Goal: Transaction & Acquisition: Purchase product/service

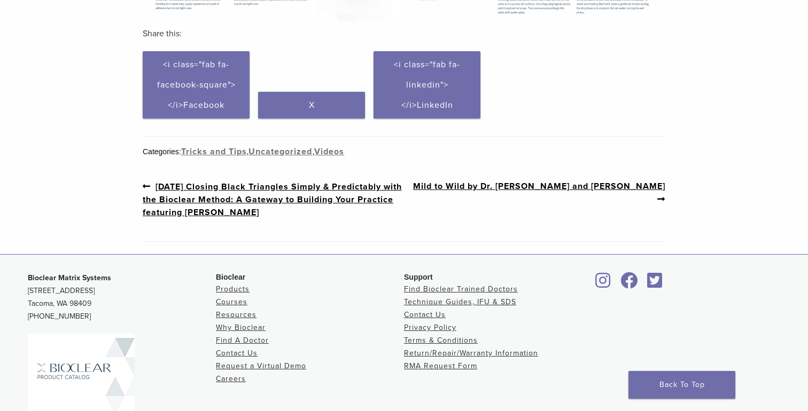
scroll to position [524, 0]
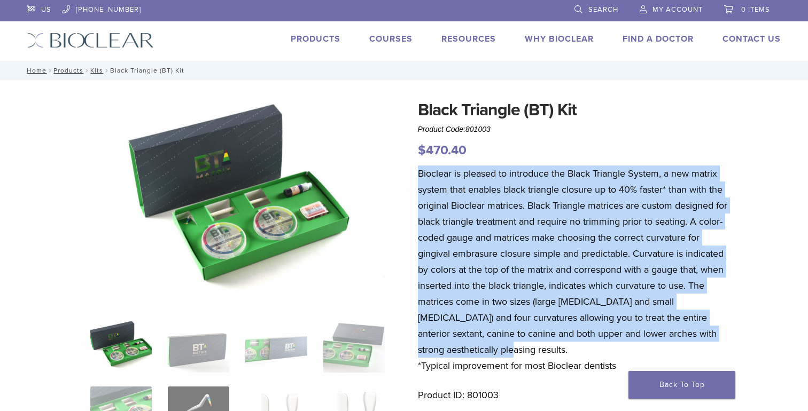
drag, startPoint x: 416, startPoint y: 173, endPoint x: 551, endPoint y: 349, distance: 222.9
click at [539, 293] on p "Bioclear is pleased to introduce the Black Triangle System, a new matrix system…" at bounding box center [575, 270] width 314 height 208
drag, startPoint x: 411, startPoint y: 168, endPoint x: 512, endPoint y: 347, distance: 205.2
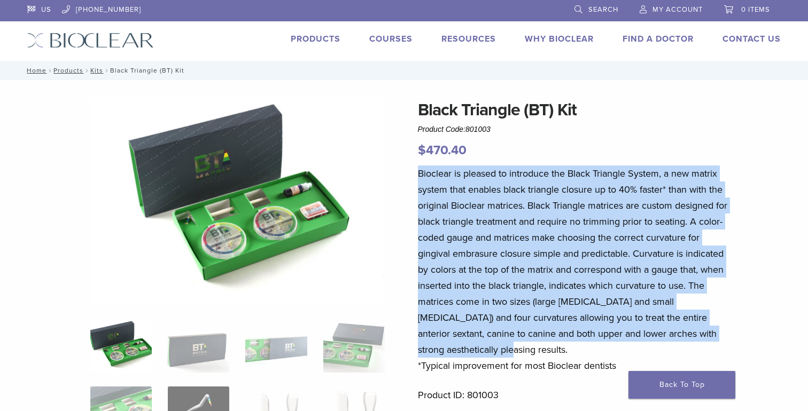
click at [568, 302] on p "Bioclear is pleased to introduce the Black Triangle System, a new matrix system…" at bounding box center [575, 270] width 314 height 208
drag, startPoint x: 412, startPoint y: 168, endPoint x: 509, endPoint y: 347, distance: 203.4
copy p "Bioclear is pleased to introduce the Black Triangle System, a new matrix system…"
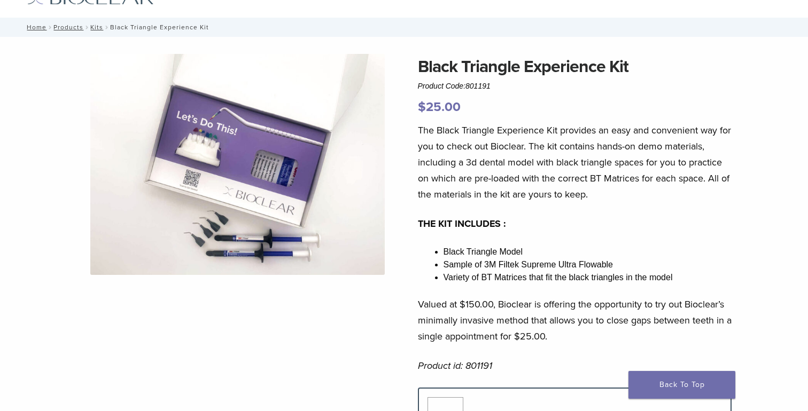
scroll to position [40, 0]
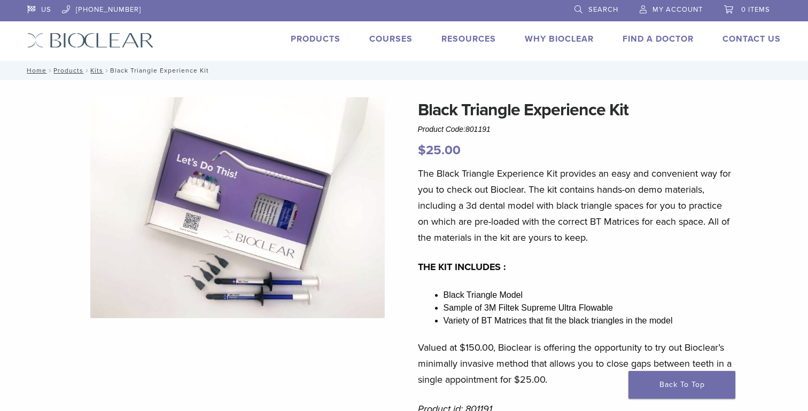
scroll to position [40, 0]
